Goal: Task Accomplishment & Management: Manage account settings

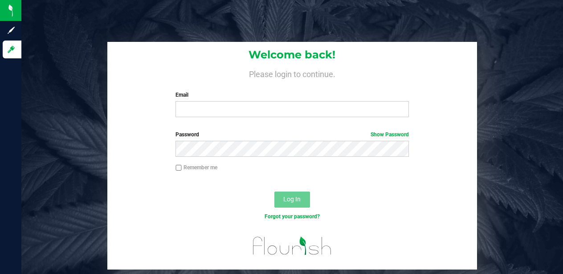
click at [0, 273] on nordpass-portal at bounding box center [0, 274] width 0 height 0
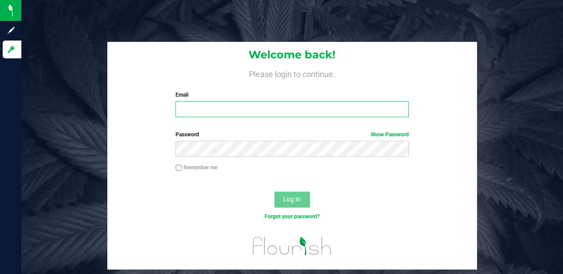
type input "[EMAIL_ADDRESS][DOMAIN_NAME]"
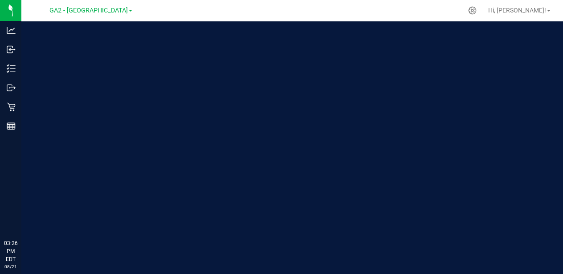
click at [0, 273] on nordpass-portal at bounding box center [0, 274] width 0 height 0
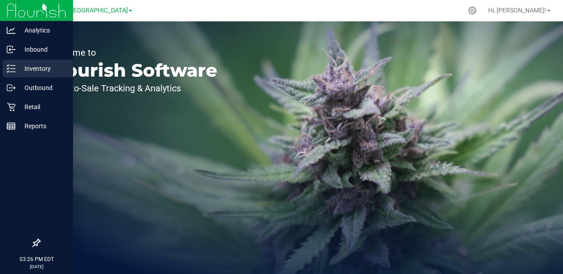
click at [13, 63] on div "Inventory" at bounding box center [38, 69] width 70 height 18
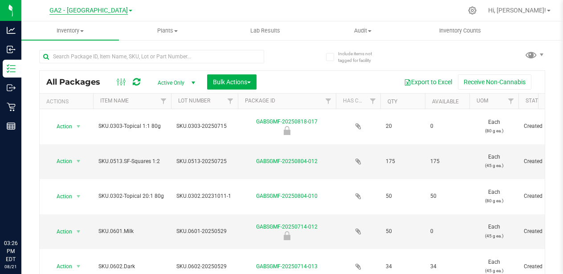
click at [101, 11] on span "GA2 - [GEOGRAPHIC_DATA]" at bounding box center [88, 11] width 78 height 8
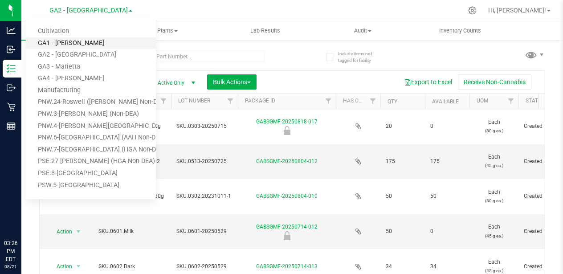
click at [103, 44] on link "GA1 - [PERSON_NAME]" at bounding box center [91, 43] width 130 height 12
